Goal: Task Accomplishment & Management: Use online tool/utility

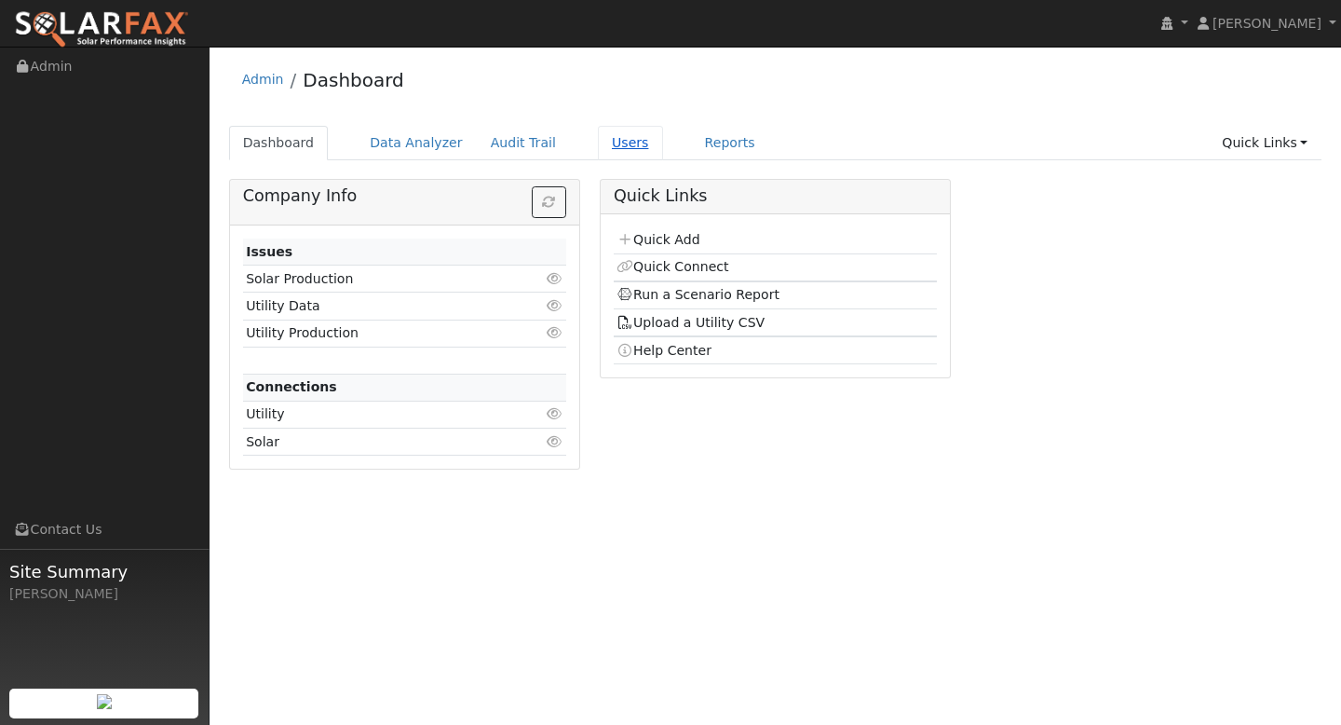
click at [617, 147] on link "Users" at bounding box center [630, 143] width 65 height 34
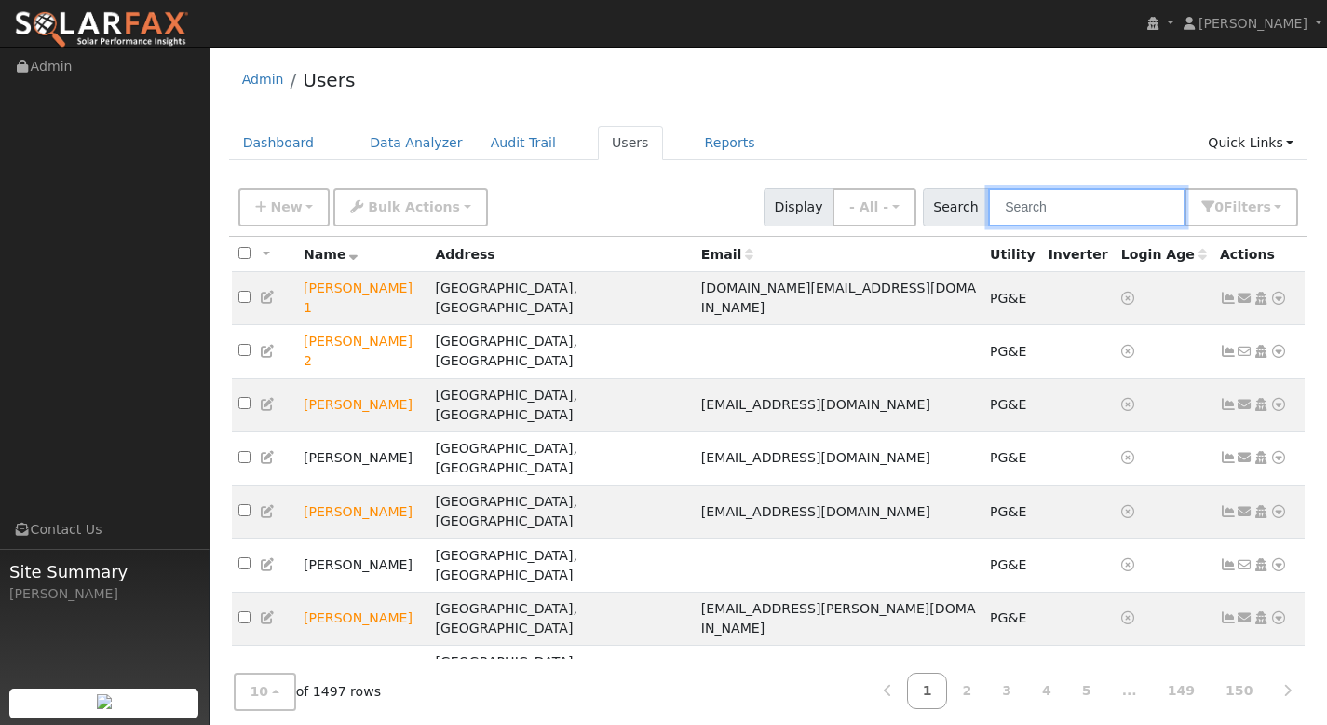
click at [1044, 212] on input "text" at bounding box center [1086, 207] width 197 height 38
paste input "[PERSON_NAME]"
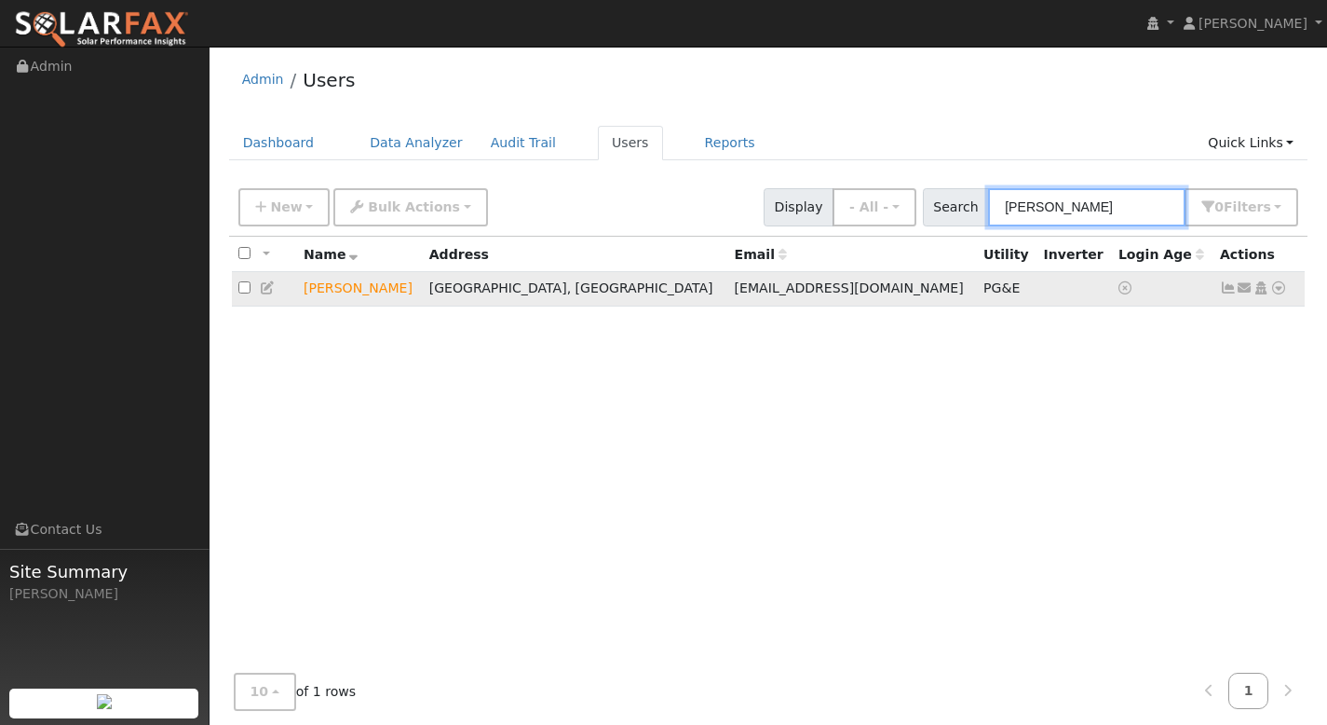
type input "[PERSON_NAME]"
click at [1279, 288] on icon at bounding box center [1278, 287] width 17 height 13
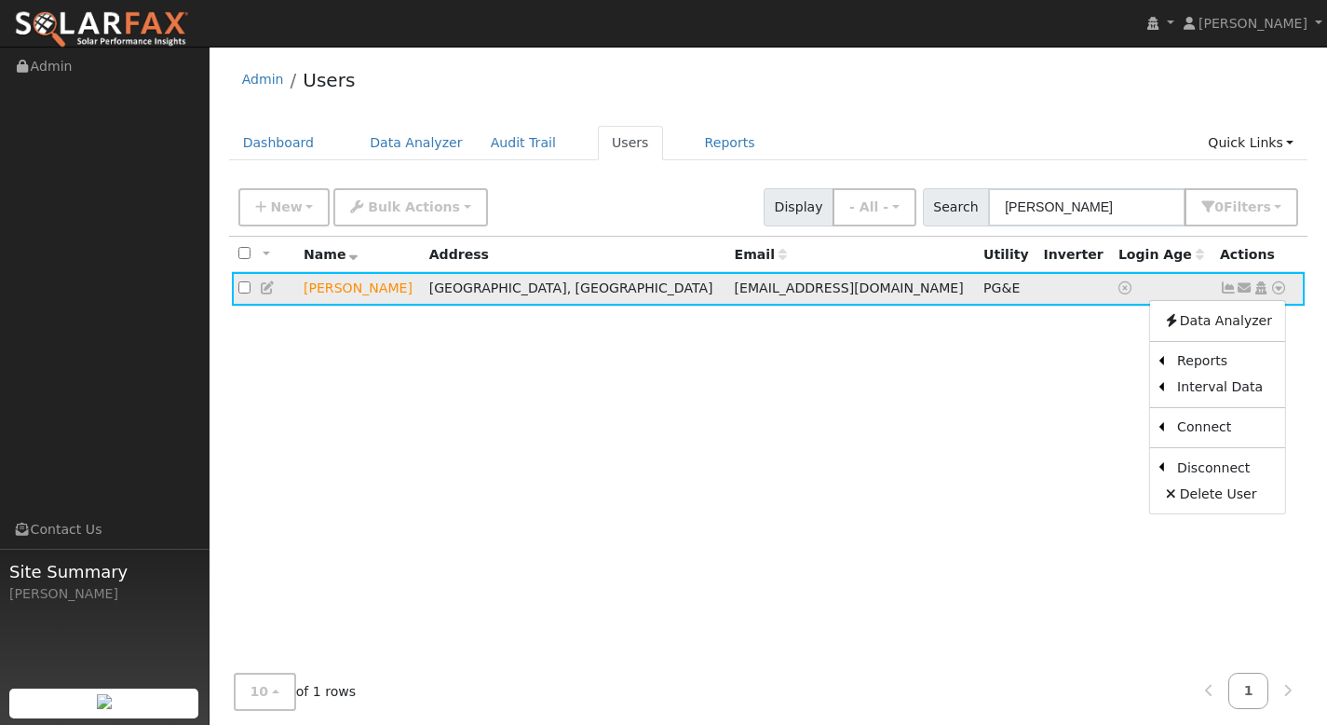
click at [1228, 287] on icon at bounding box center [1228, 287] width 17 height 13
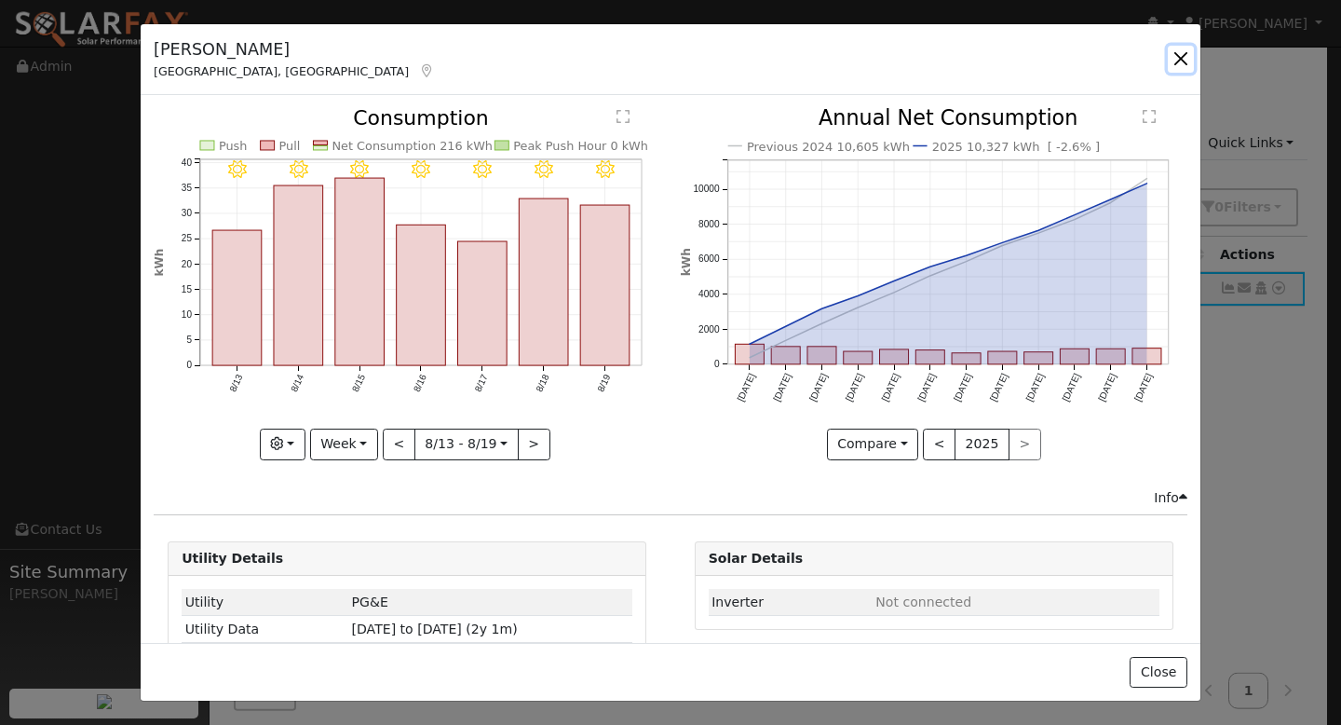
click at [1179, 62] on button "button" at bounding box center [1181, 59] width 26 height 26
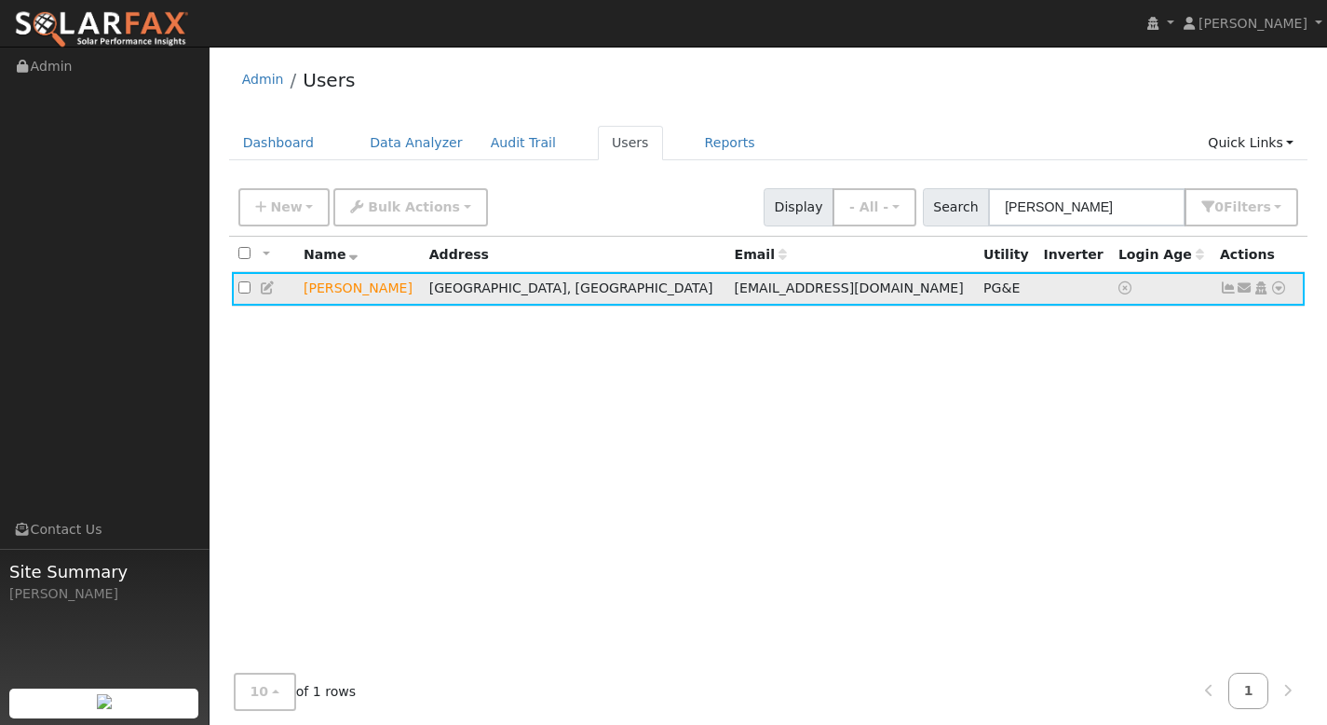
click at [1225, 290] on icon at bounding box center [1228, 287] width 17 height 13
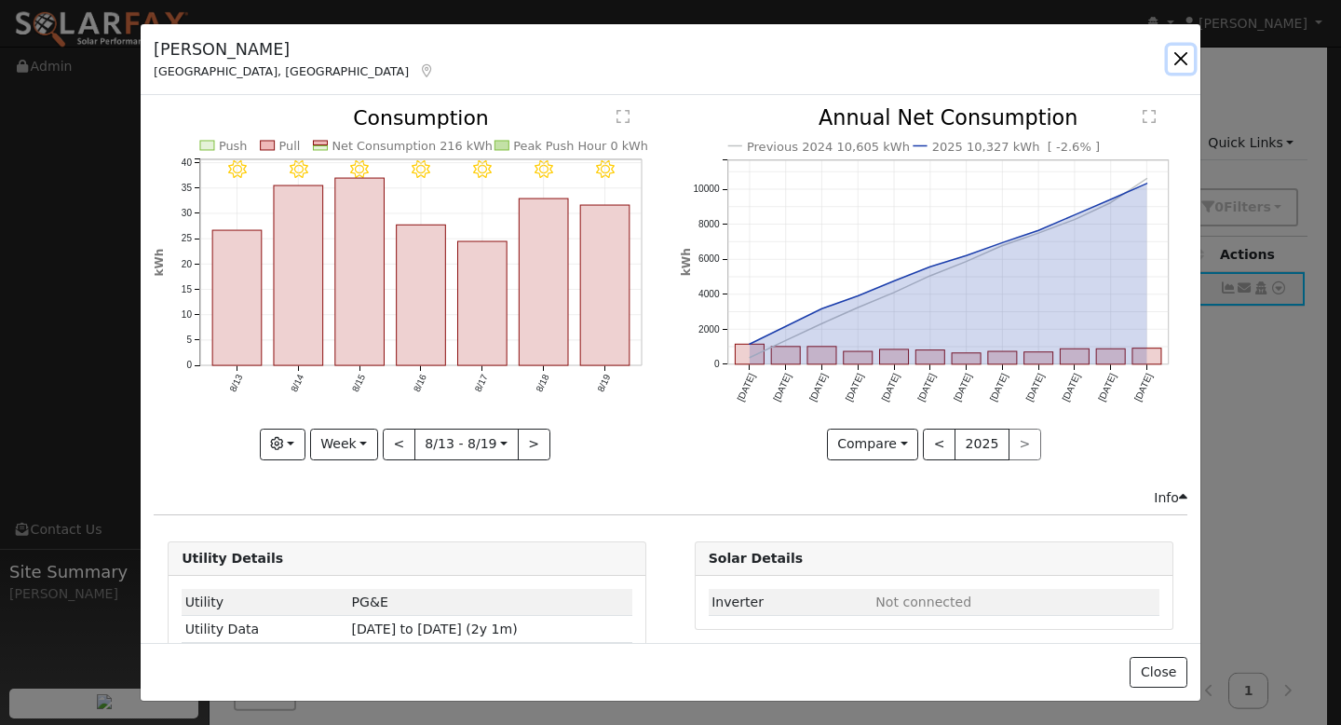
click at [1180, 57] on button "button" at bounding box center [1181, 59] width 26 height 26
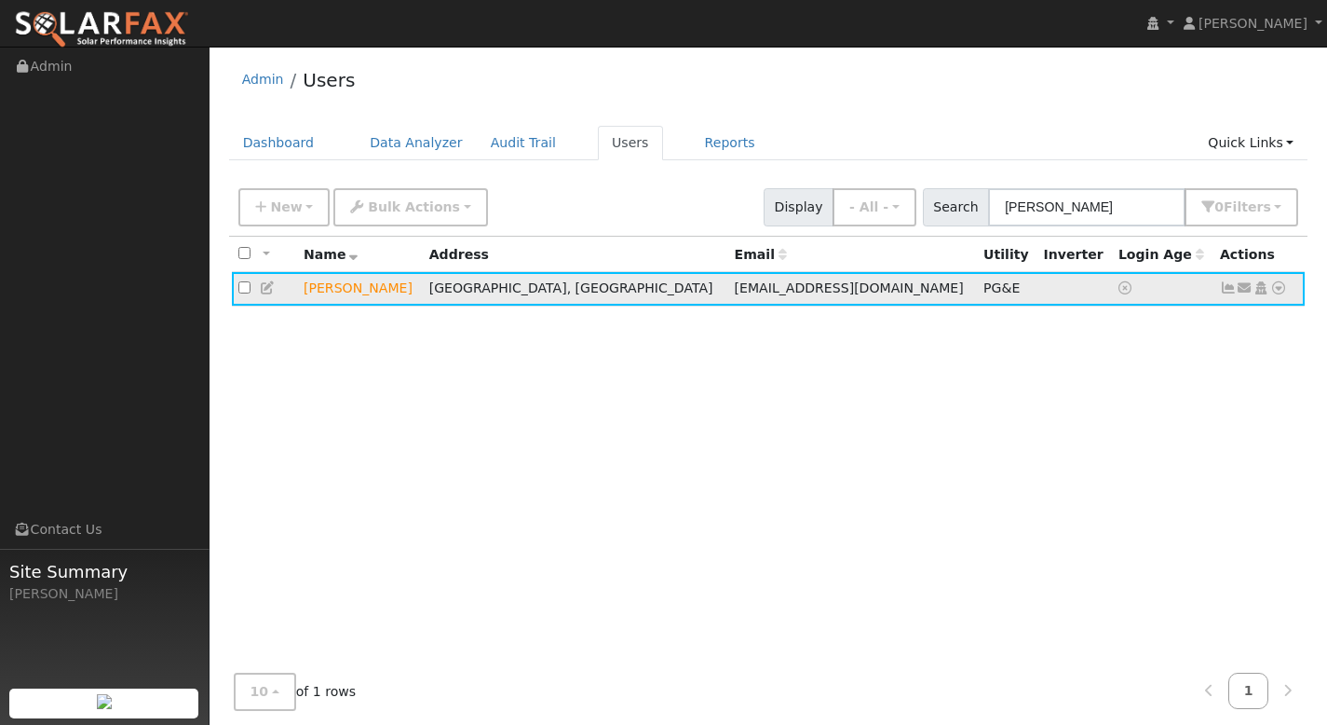
click at [1276, 282] on icon at bounding box center [1278, 287] width 17 height 13
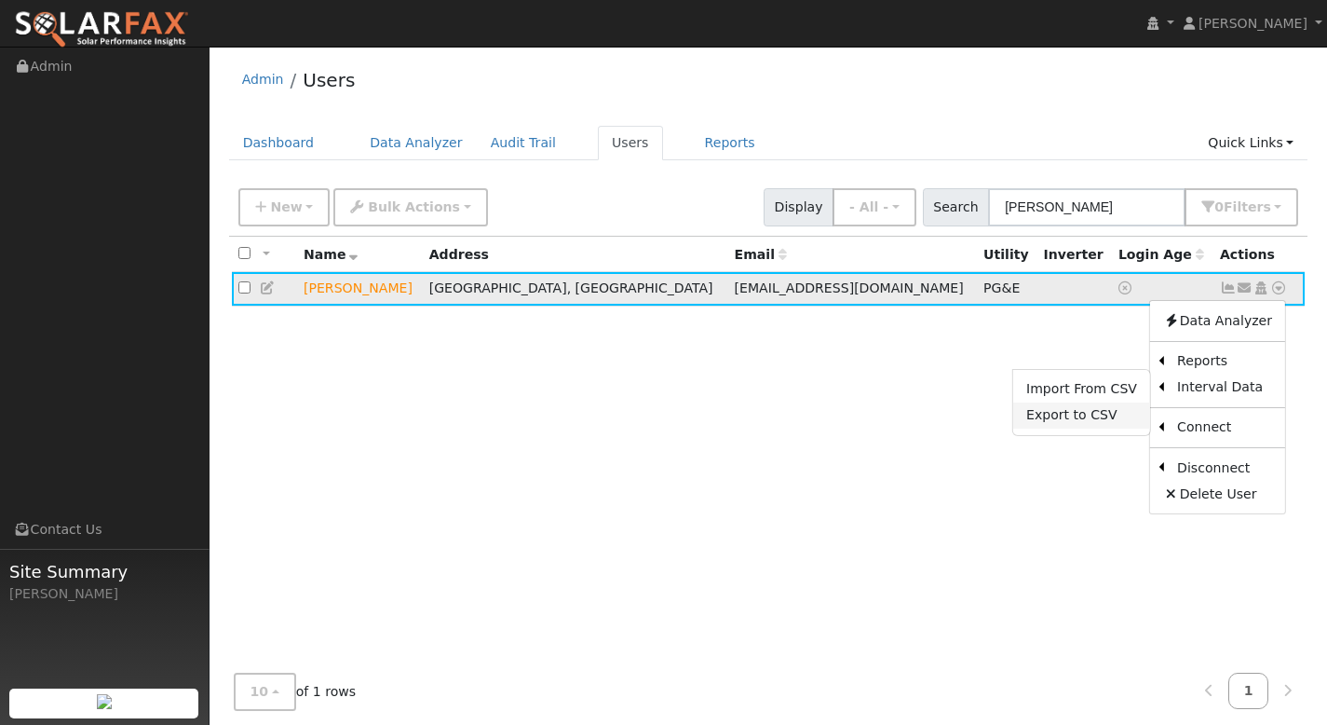
click at [1128, 417] on link "Export to CSV" at bounding box center [1081, 415] width 137 height 26
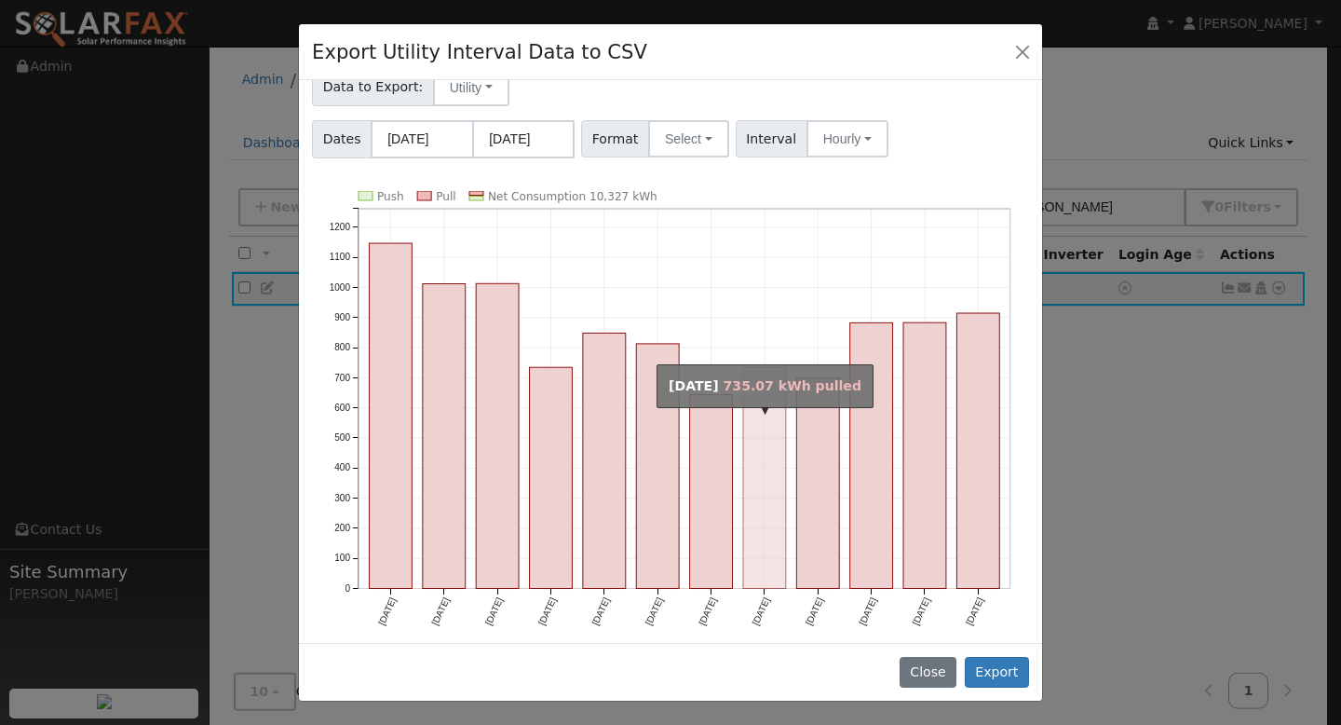
scroll to position [57, 0]
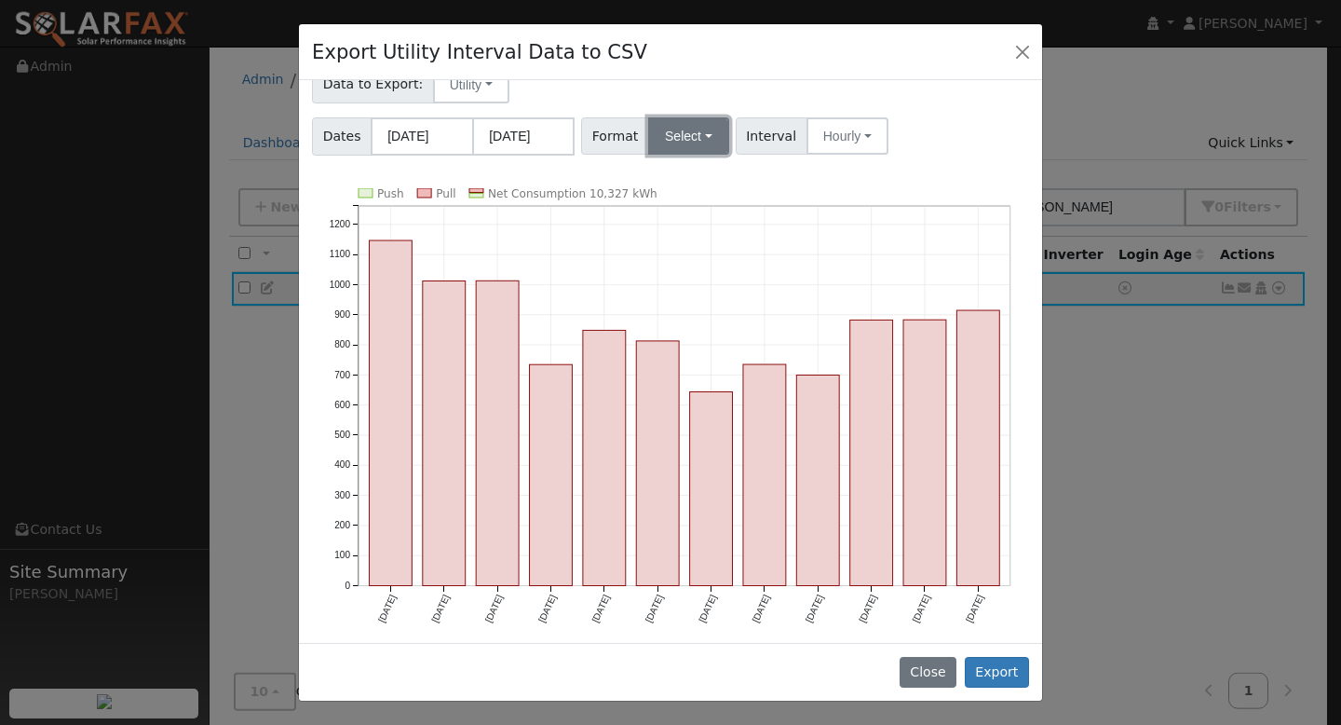
click at [703, 139] on button "Select" at bounding box center [688, 135] width 81 height 37
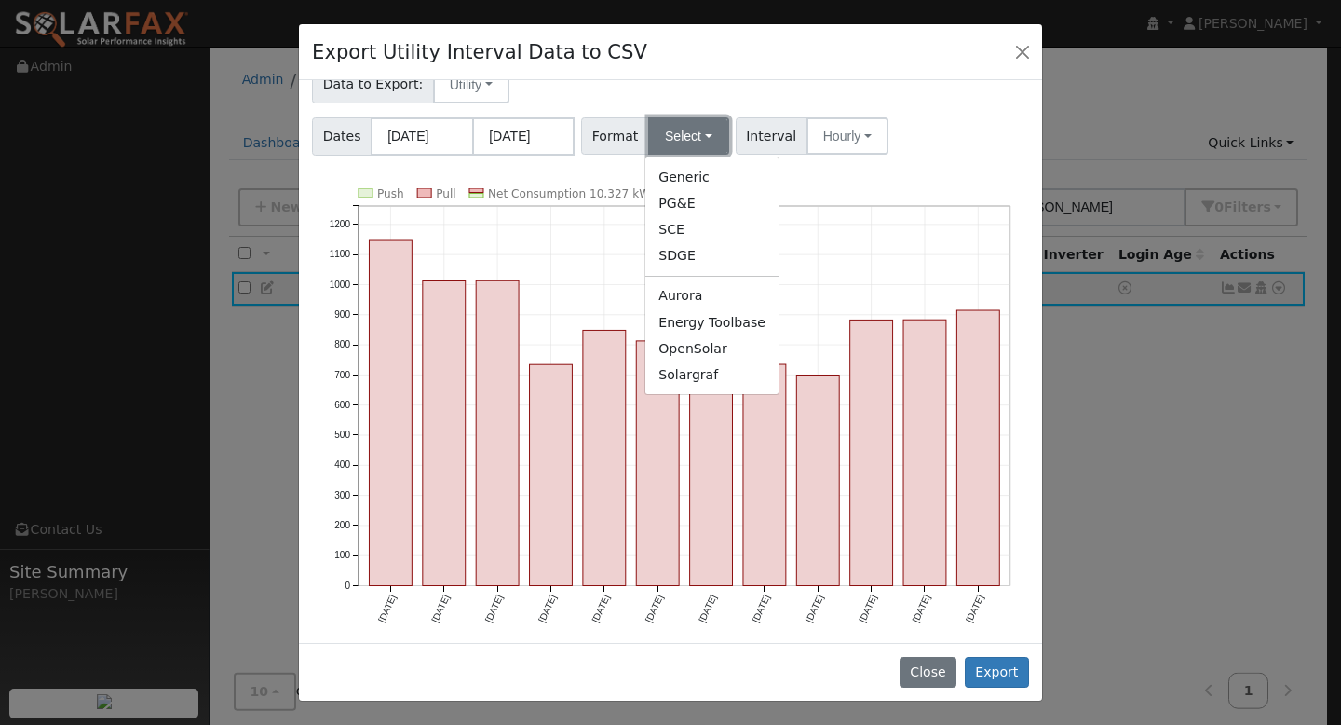
click at [703, 133] on button "Select" at bounding box center [688, 135] width 81 height 37
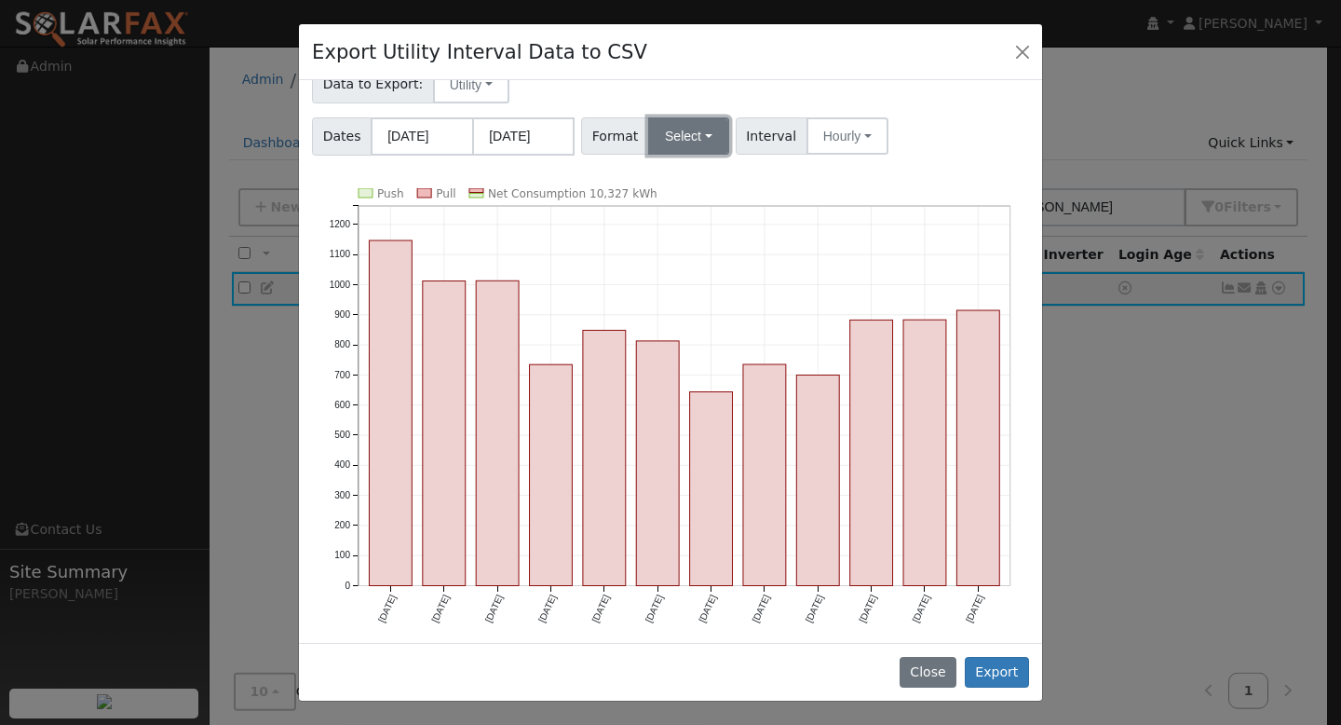
click at [703, 133] on button "Select" at bounding box center [688, 135] width 81 height 37
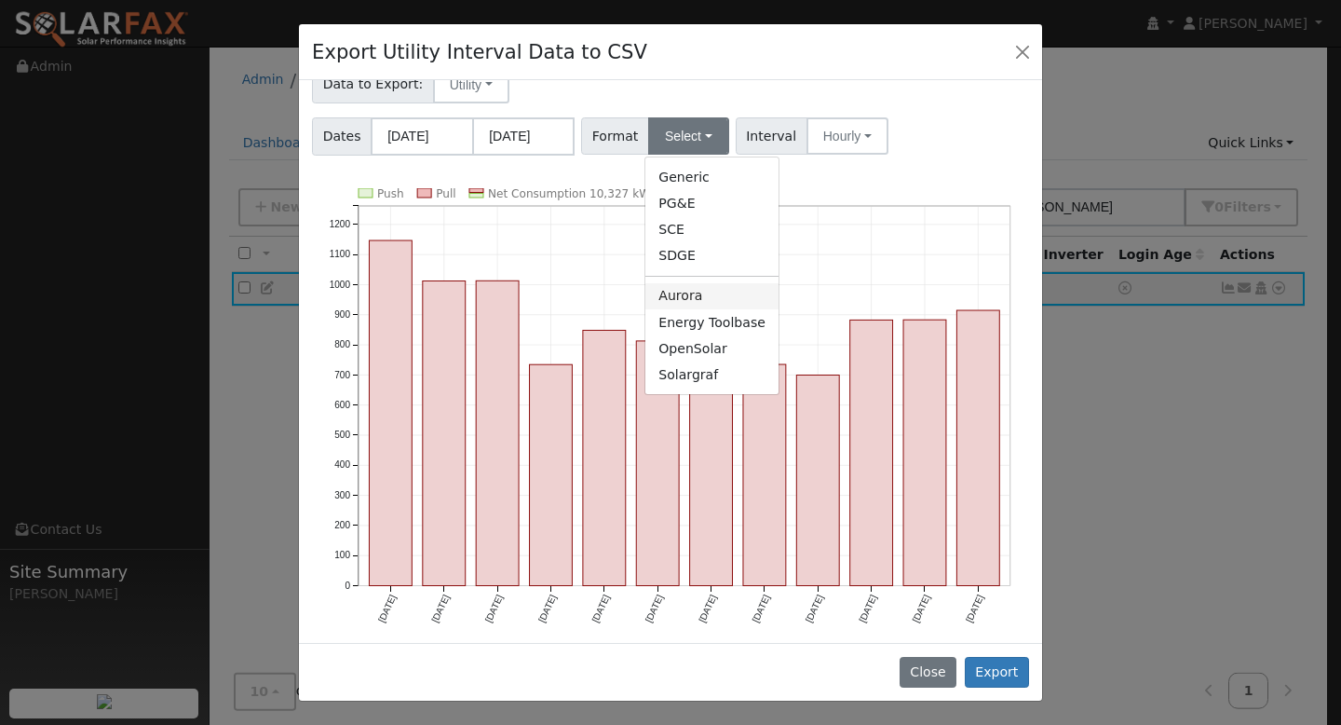
click at [733, 296] on link "Aurora" at bounding box center [711, 296] width 133 height 26
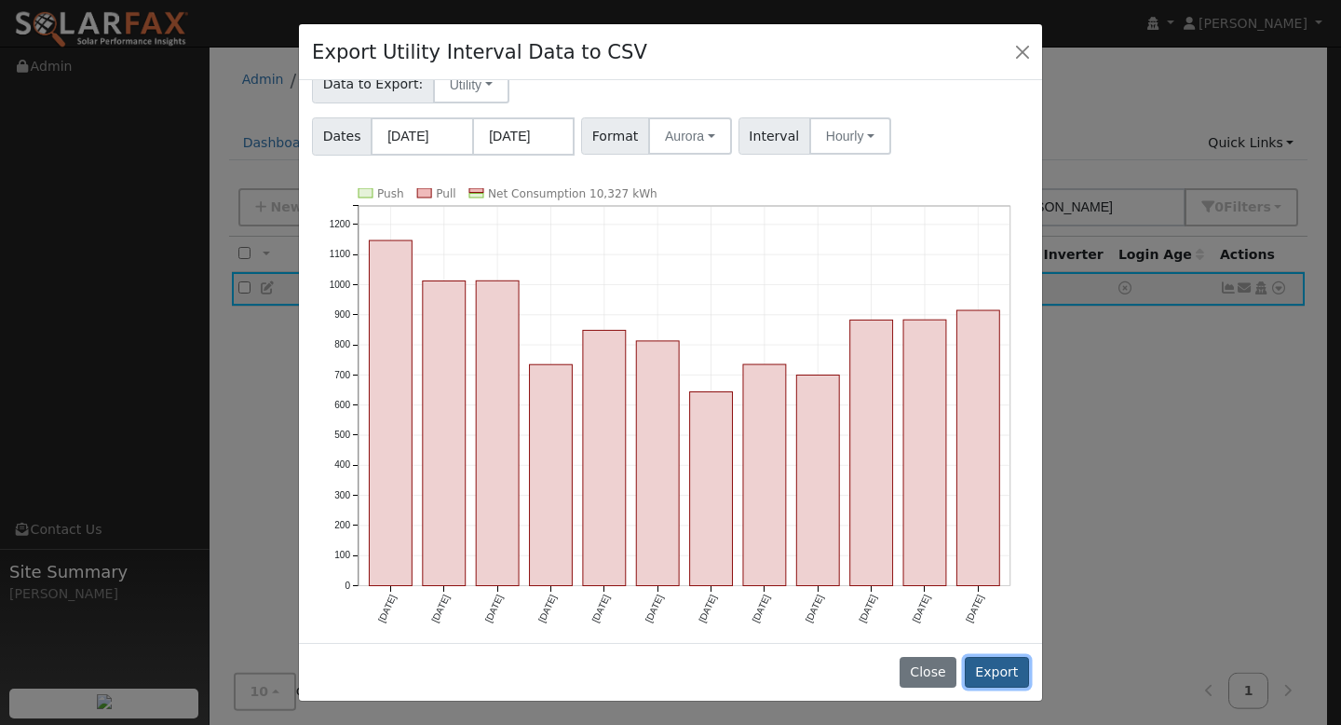
click at [988, 670] on button "Export" at bounding box center [997, 673] width 64 height 32
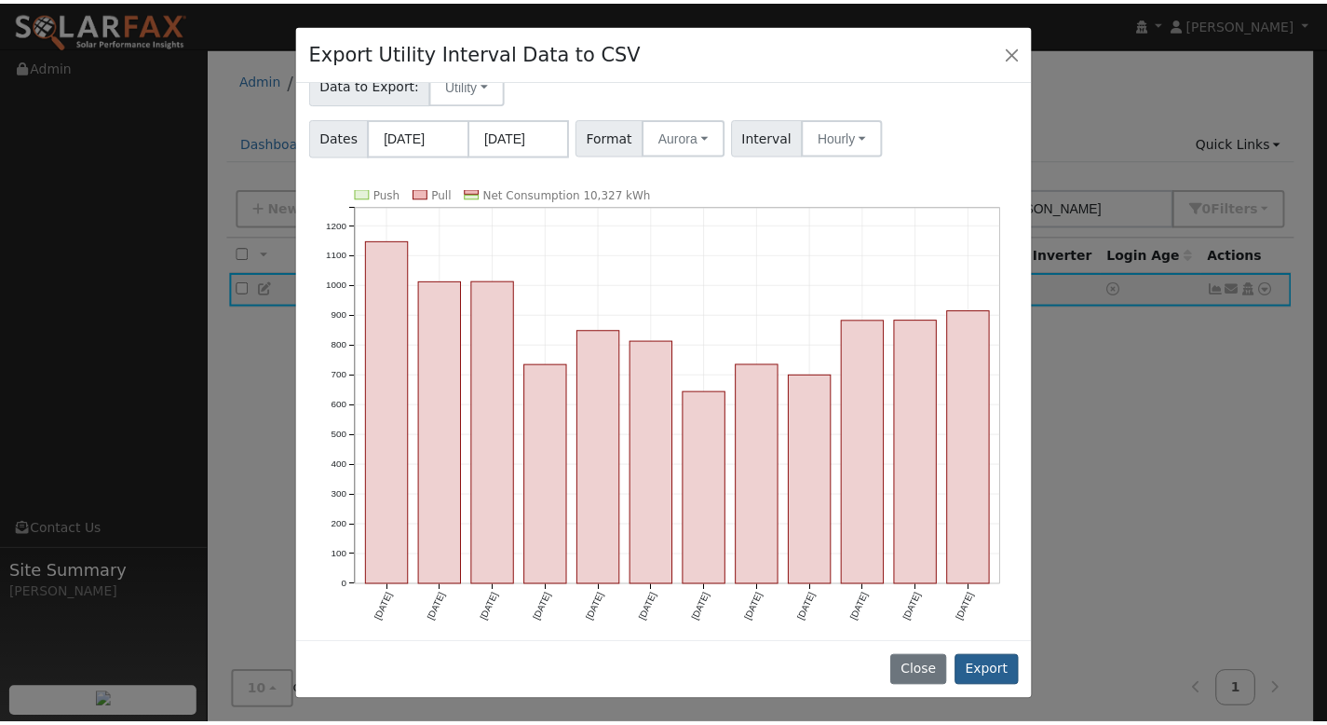
scroll to position [0, 0]
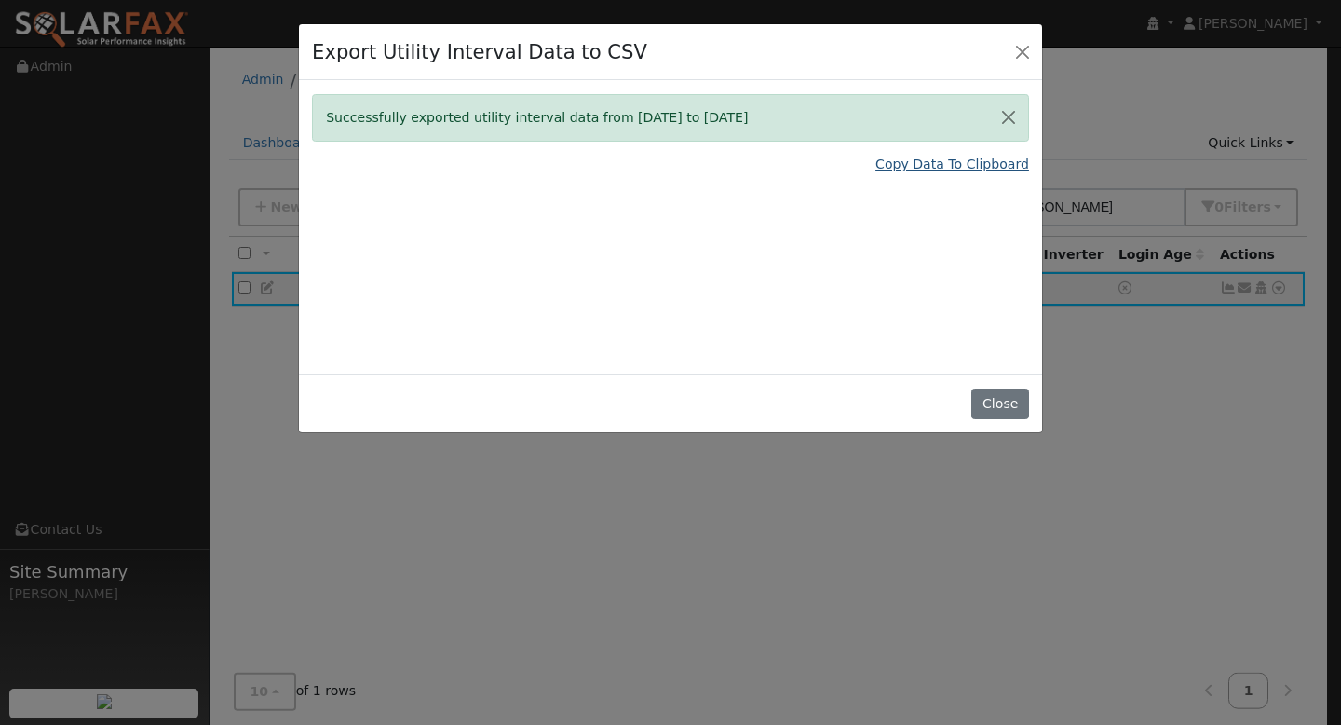
click at [908, 165] on link "Copy Data To Clipboard" at bounding box center [952, 165] width 154 height 20
click at [898, 162] on link "Copy Data To Clipboard" at bounding box center [952, 165] width 154 height 20
click at [1021, 55] on button "Close" at bounding box center [1023, 51] width 26 height 26
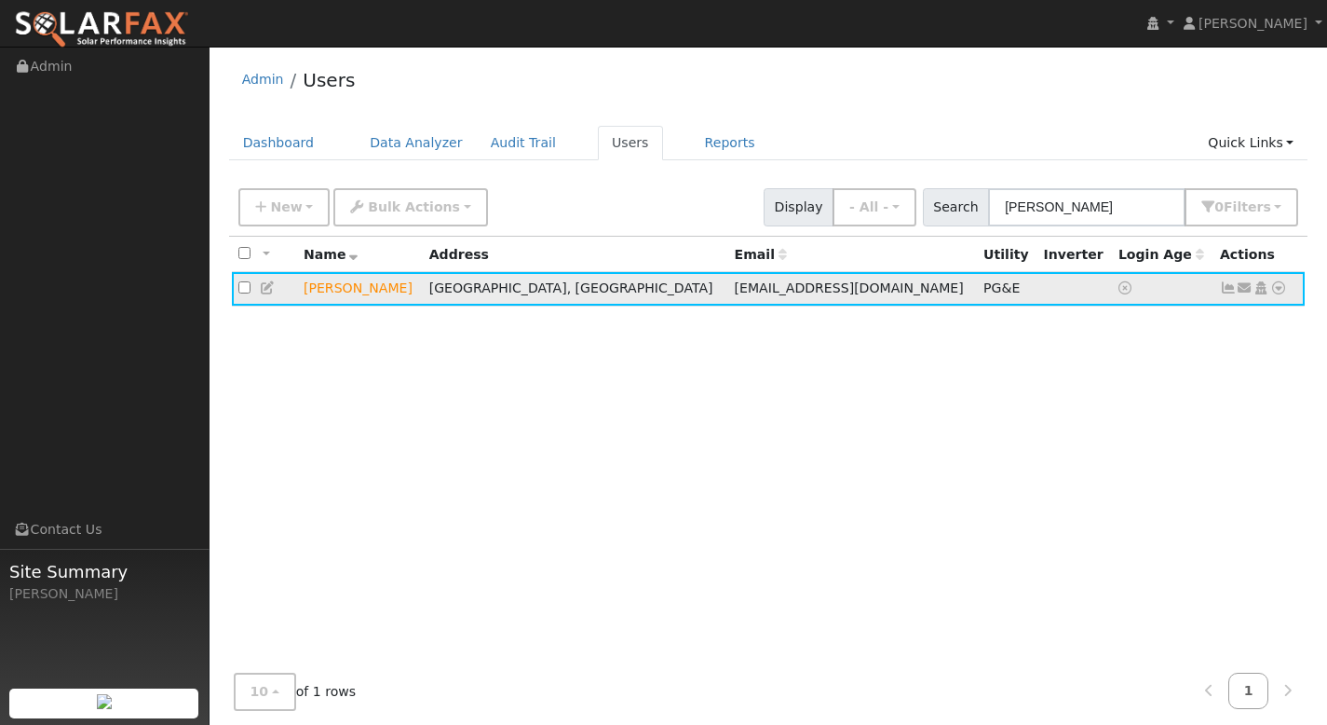
click at [1279, 287] on icon at bounding box center [1278, 287] width 17 height 13
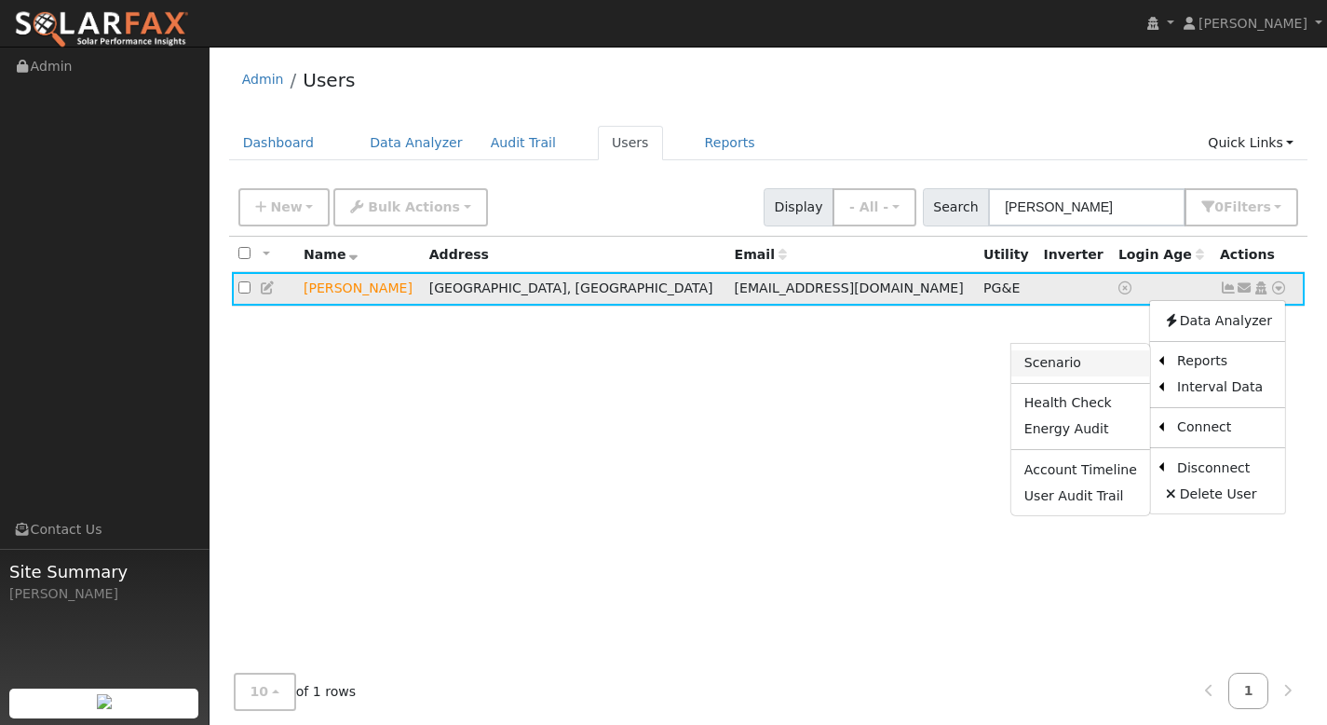
click at [1104, 361] on link "Scenario" at bounding box center [1080, 363] width 139 height 26
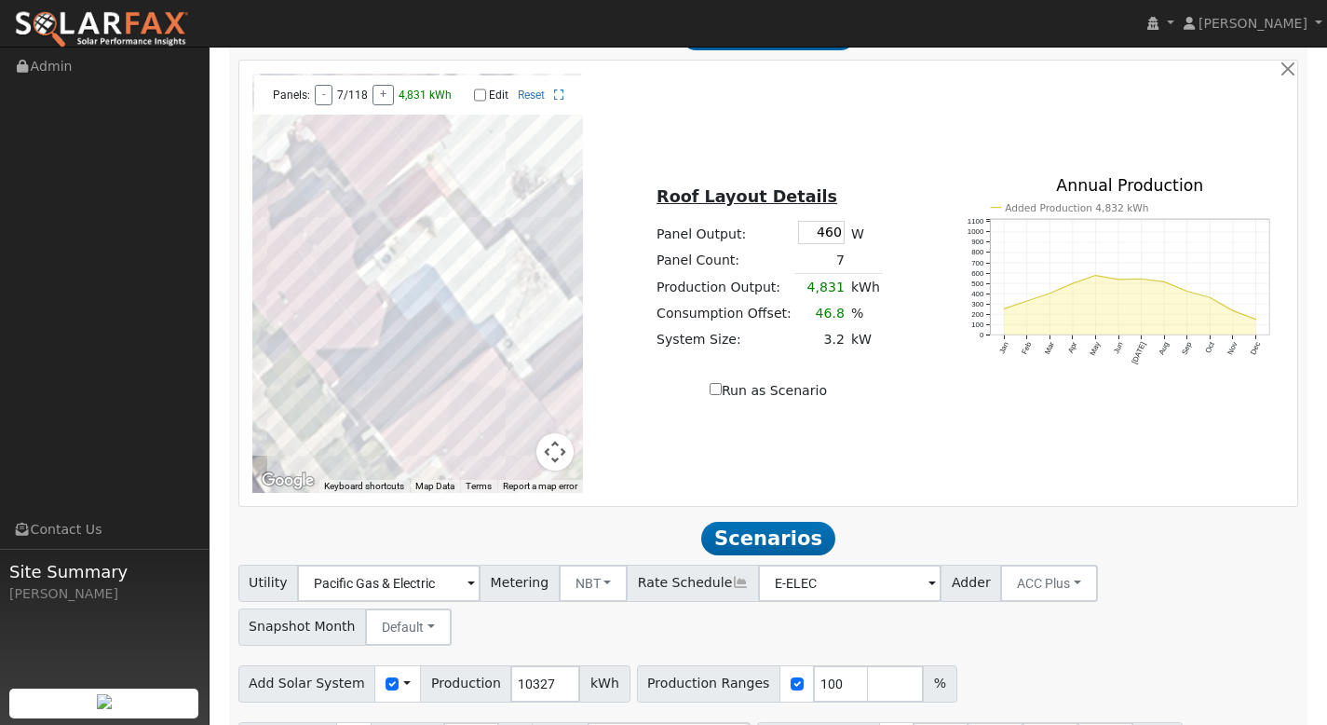
scroll to position [1015, 0]
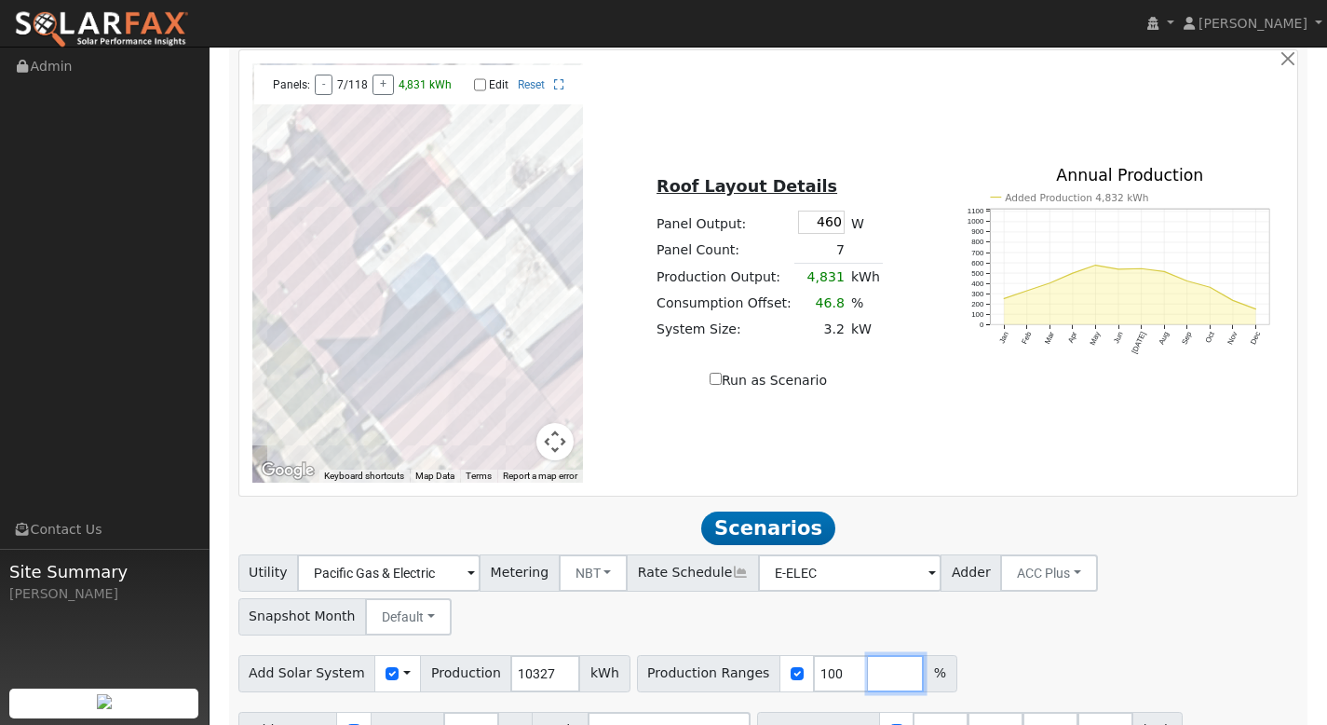
click at [868, 655] on input "number" at bounding box center [896, 673] width 56 height 37
type input "120"
click at [923, 655] on input "number" at bounding box center [951, 673] width 56 height 37
type input "140"
click at [978, 655] on input "number" at bounding box center [1006, 673] width 56 height 37
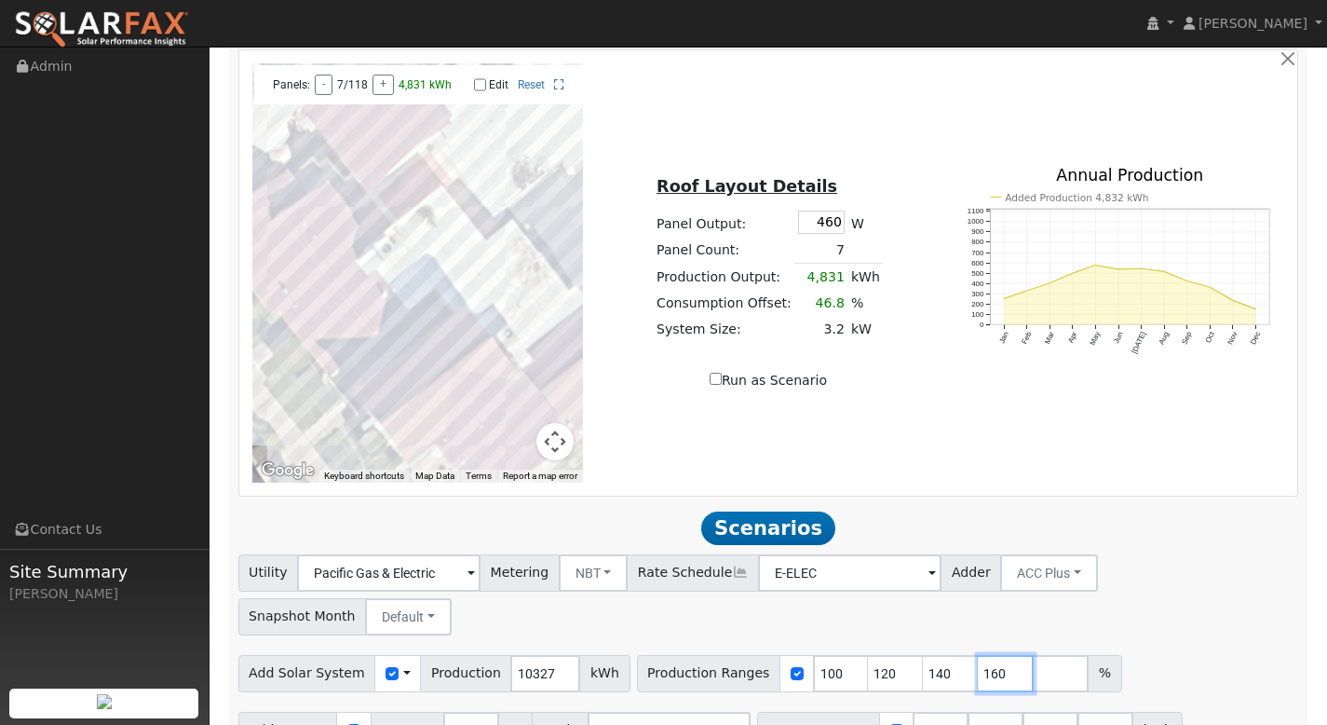
type input "160"
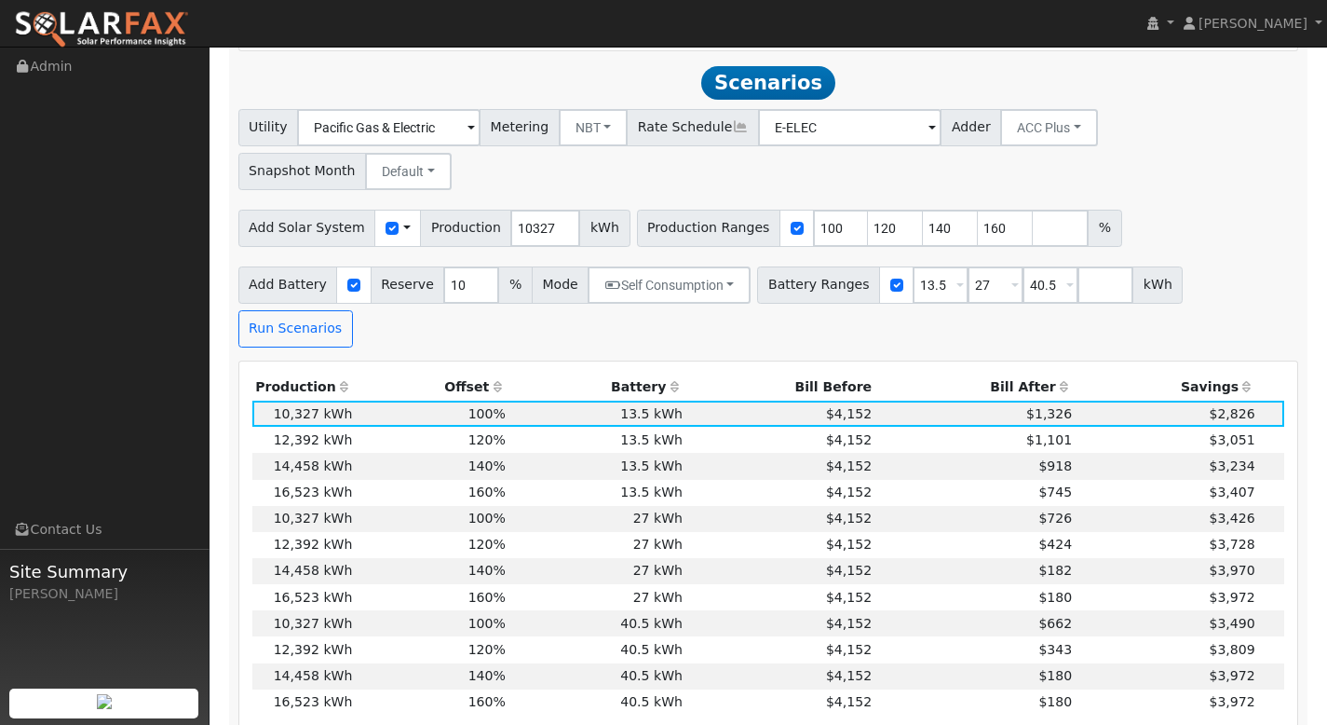
scroll to position [1470, 0]
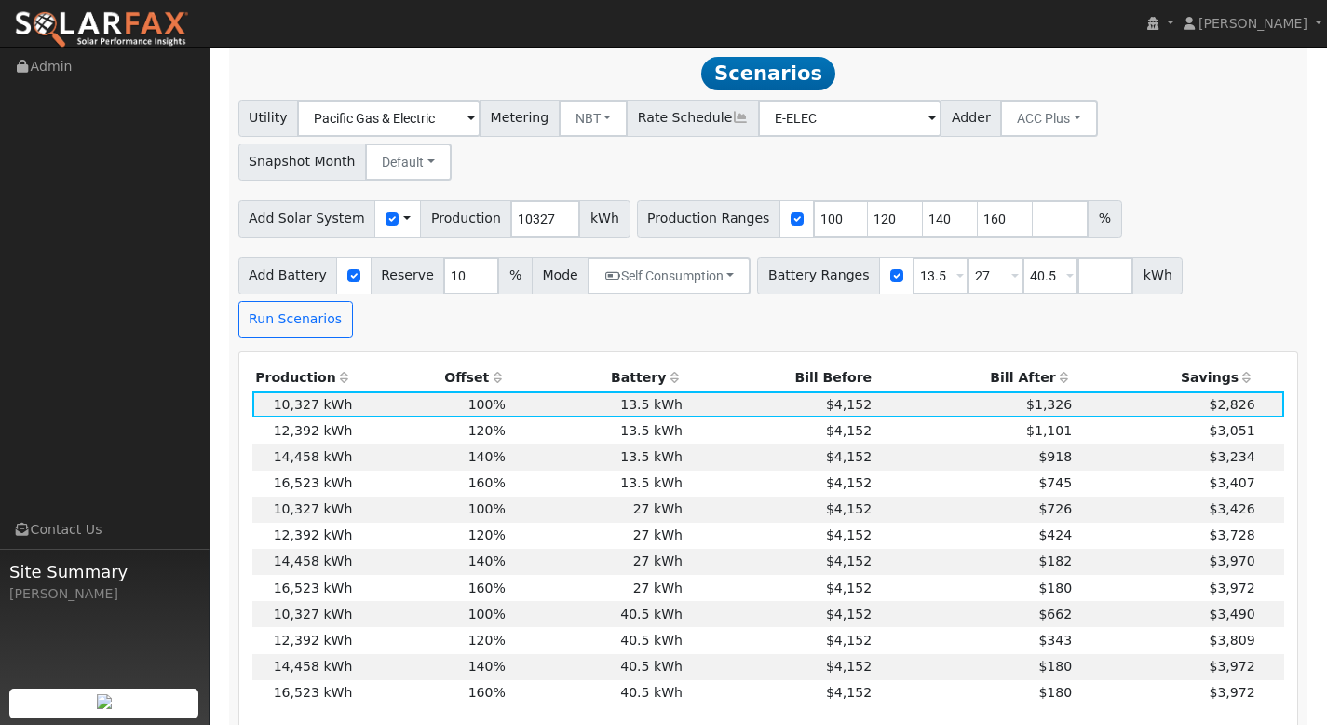
click at [1002, 365] on th "Bill After" at bounding box center [975, 378] width 200 height 26
